Goal: Information Seeking & Learning: Learn about a topic

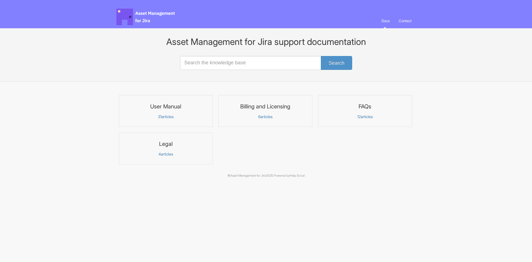
click at [173, 109] on h3 "User Manual" at bounding box center [165, 106] width 87 height 7
click at [382, 116] on p "12 articles" at bounding box center [365, 116] width 87 height 5
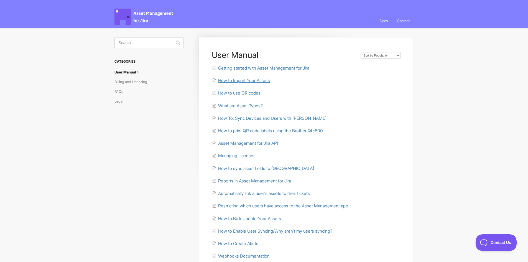
click at [248, 79] on span "How to Import Your Assets" at bounding box center [244, 80] width 52 height 5
click at [449, 150] on body "Asset Management for Jira Docs Toggle Navigation Docs Contact Contact User Manu…" at bounding box center [264, 182] width 528 height 365
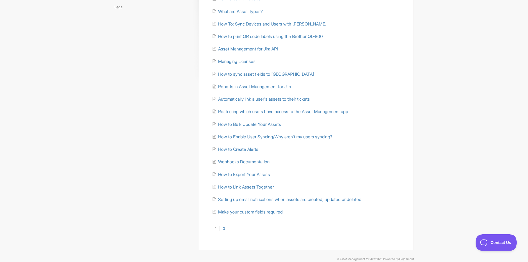
scroll to position [103, 0]
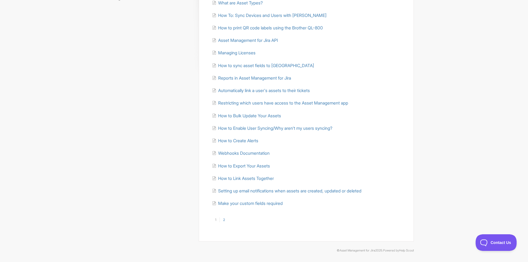
click at [221, 218] on link "2" at bounding box center [223, 219] width 9 height 5
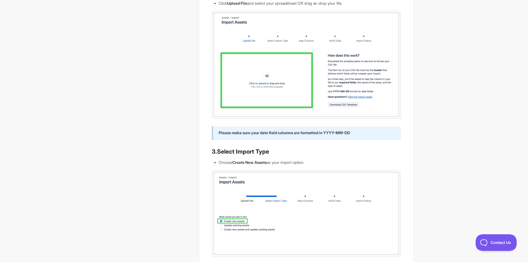
scroll to position [229, 0]
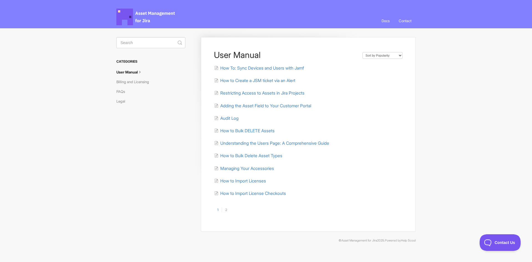
click at [220, 210] on link "1" at bounding box center [218, 209] width 8 height 5
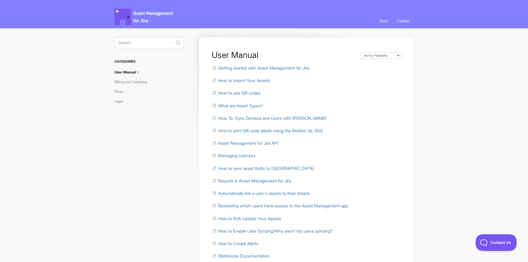
click at [423, 115] on body "Asset Management for Jira Docs Toggle Navigation Docs Contact Contact User Manu…" at bounding box center [264, 182] width 528 height 365
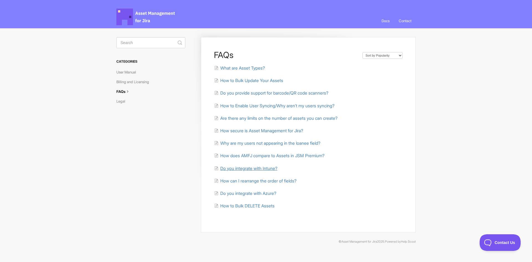
click at [249, 167] on span "Do you integrate with Intune?" at bounding box center [248, 168] width 57 height 5
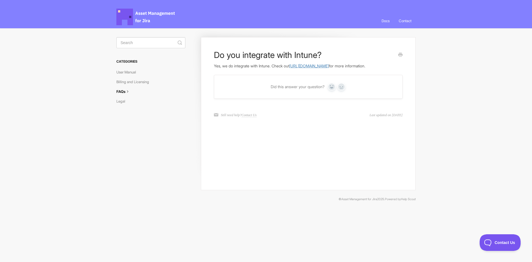
click at [327, 64] on link "[URL][DOMAIN_NAME]" at bounding box center [309, 65] width 40 height 5
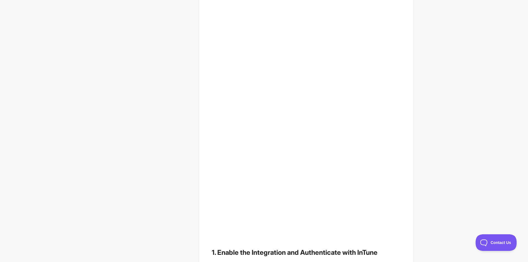
scroll to position [196, 0]
